Goal: Find specific page/section: Find specific page/section

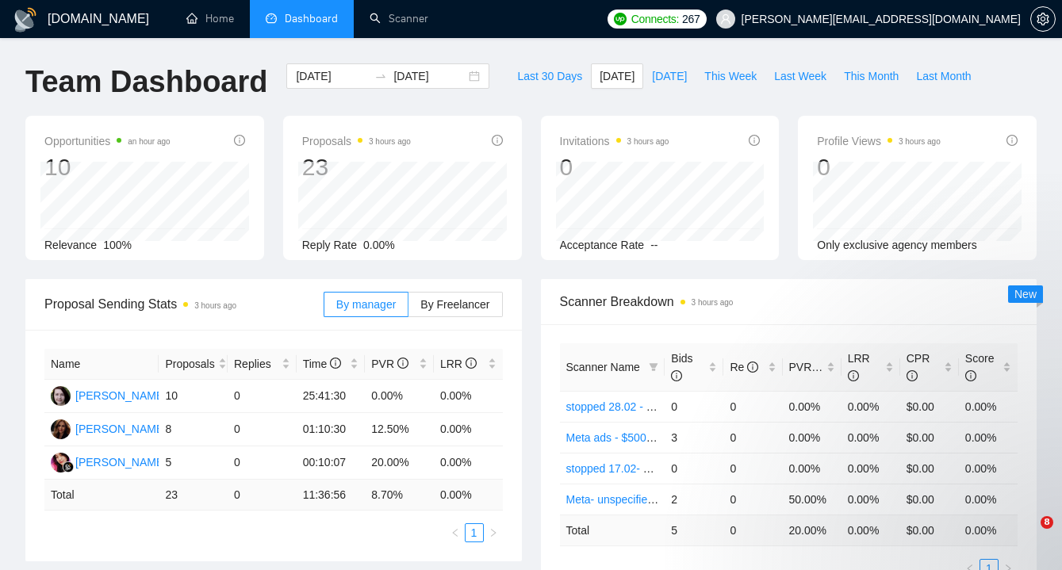
type input "[DATE]"
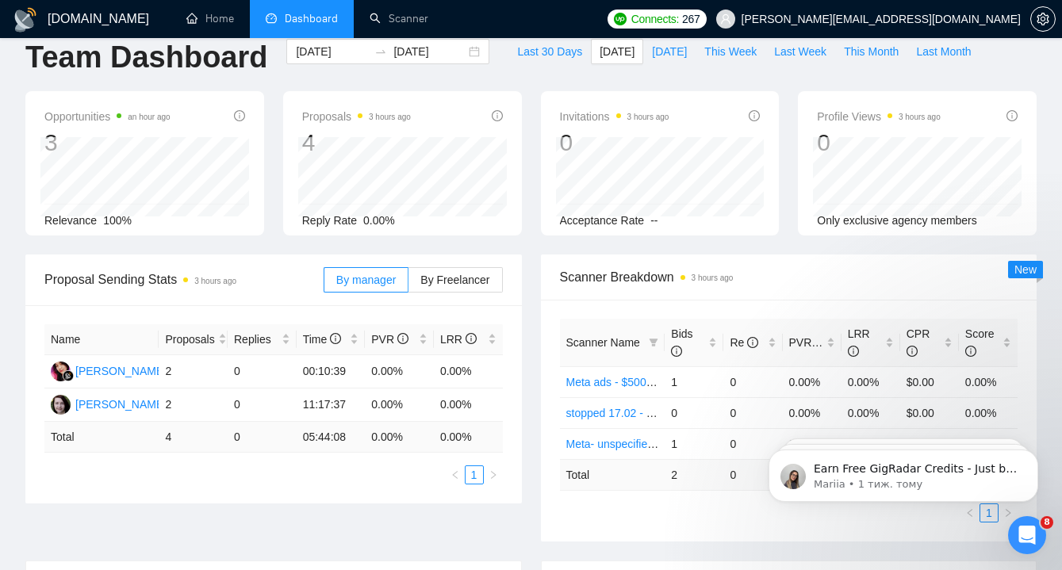
scroll to position [34, 0]
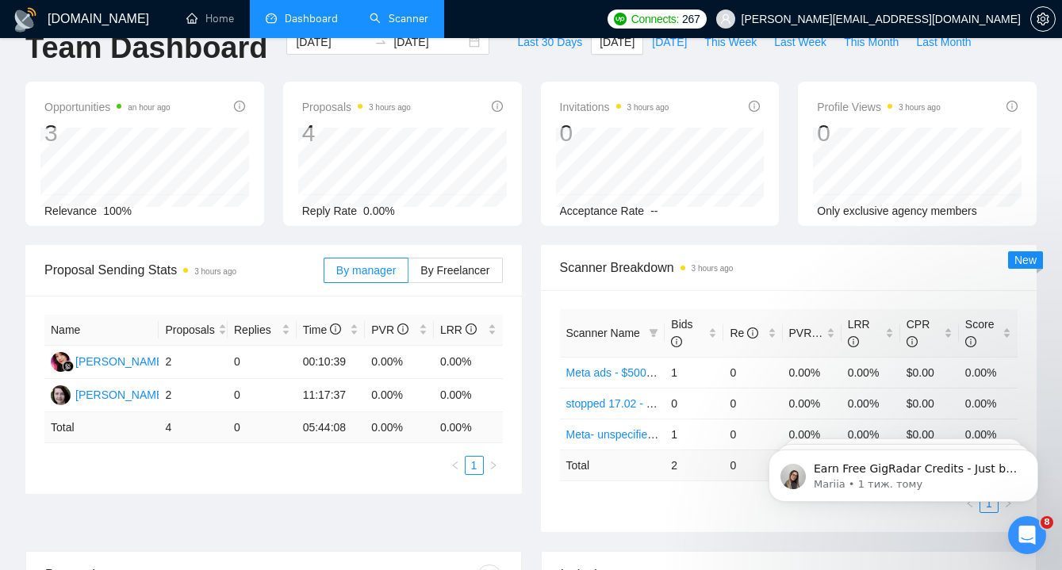
click at [386, 12] on link "Scanner" at bounding box center [399, 18] width 59 height 13
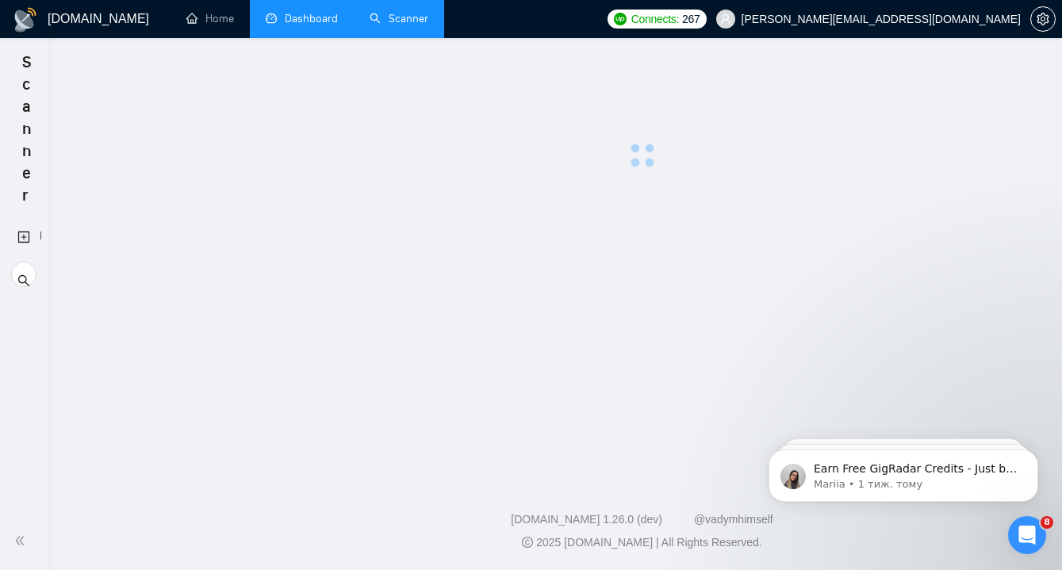
click at [300, 23] on link "Dashboard" at bounding box center [302, 18] width 72 height 13
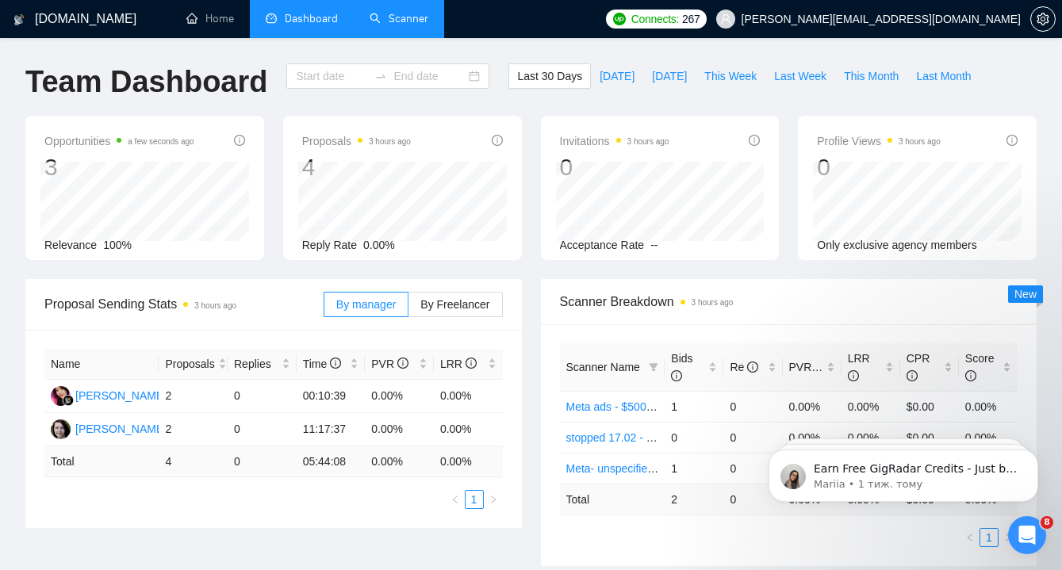
type input "[DATE]"
